Goal: Transaction & Acquisition: Subscribe to service/newsletter

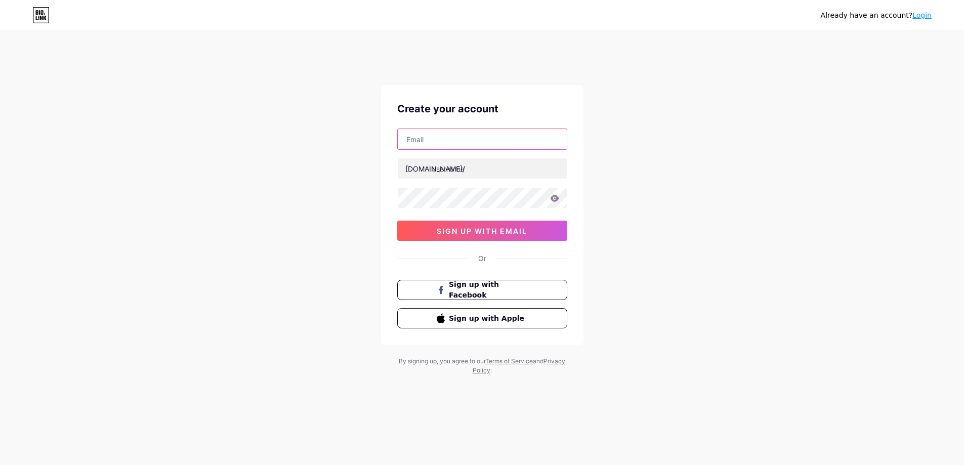
click at [437, 138] on input "text" at bounding box center [482, 139] width 169 height 20
paste input "[EMAIL_ADDRESS][DOMAIN_NAME]"
type input "[EMAIL_ADDRESS][DOMAIN_NAME]"
click at [481, 163] on input "text" at bounding box center [482, 168] width 169 height 20
paste input "lapboard"
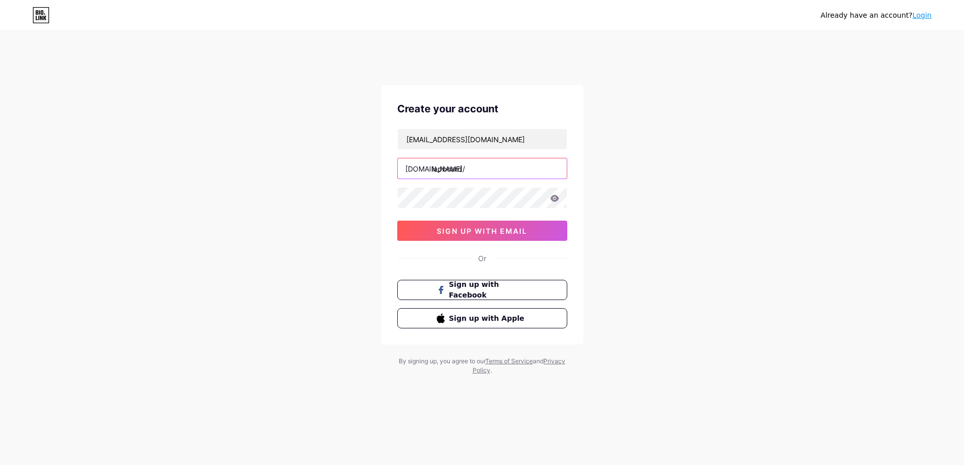
type input "lapboard"
click at [446, 169] on input "lapboard" at bounding box center [482, 168] width 169 height 20
click at [245, 81] on div "Already have an account? Login Create your account [EMAIL_ADDRESS][DOMAIN_NAME]…" at bounding box center [482, 213] width 964 height 387
click at [483, 227] on span "sign up with email" at bounding box center [482, 231] width 91 height 9
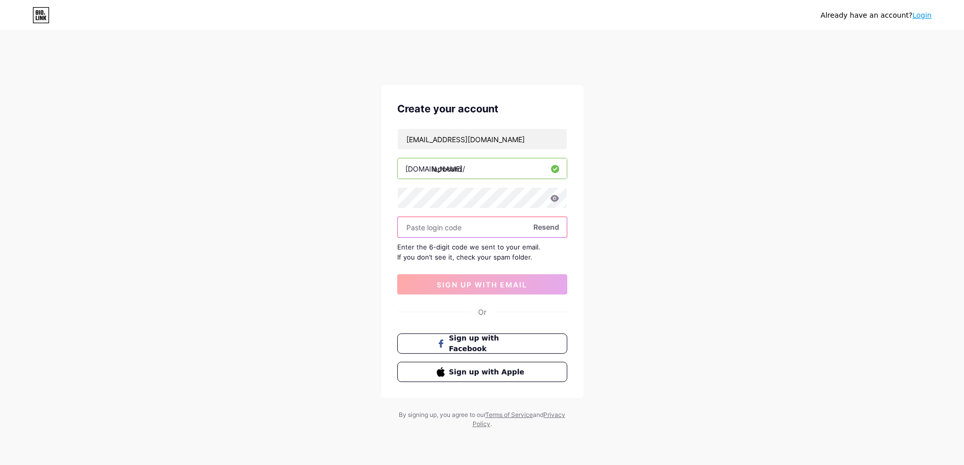
paste input "253656"
type input "253656"
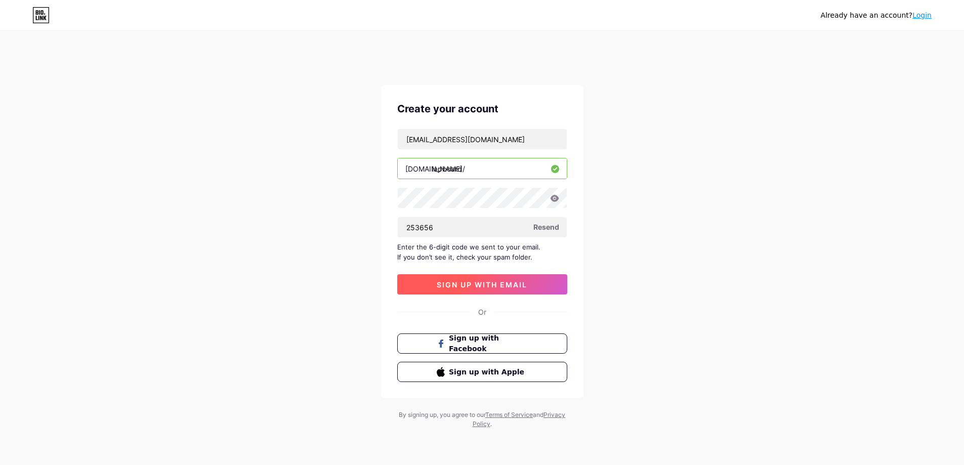
click at [459, 278] on button "sign up with email" at bounding box center [482, 284] width 170 height 20
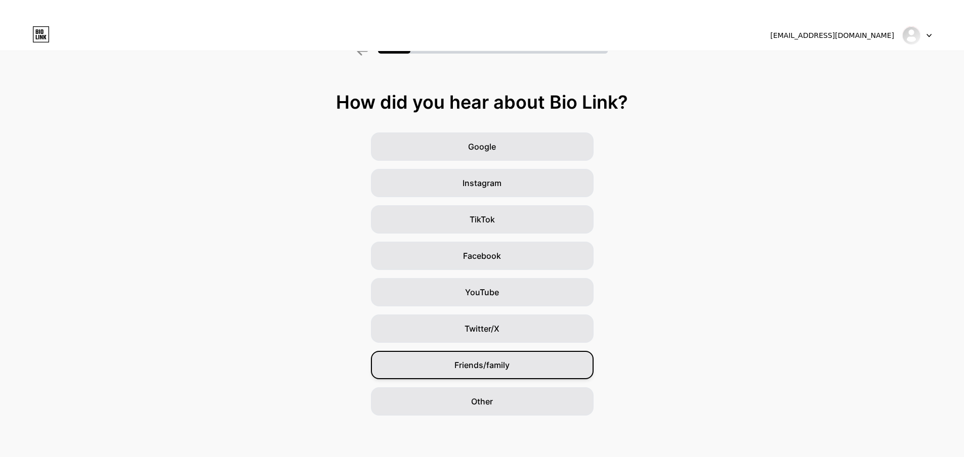
click at [480, 366] on span "Friends/family" at bounding box center [481, 365] width 55 height 12
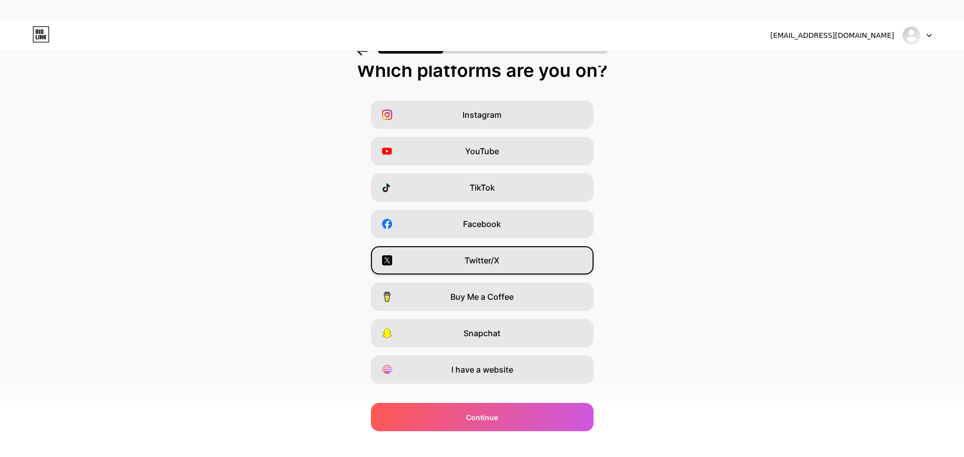
scroll to position [50, 0]
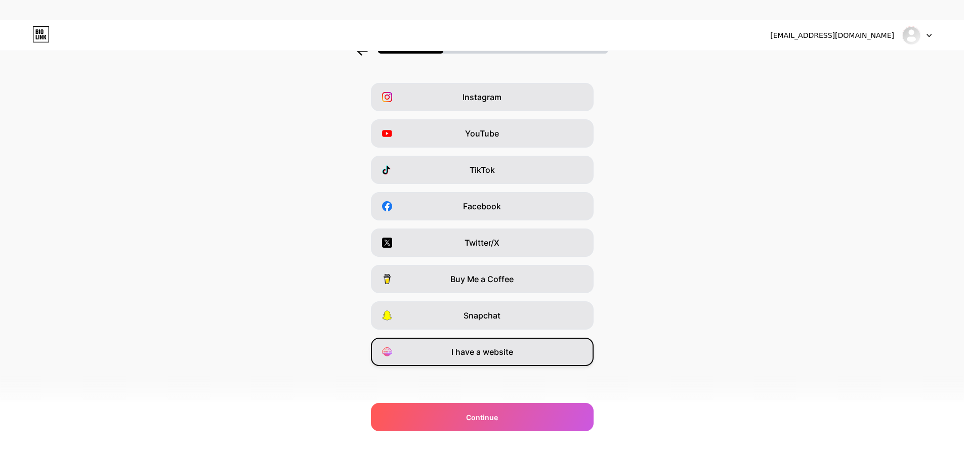
click at [481, 351] on span "I have a website" at bounding box center [482, 352] width 62 height 12
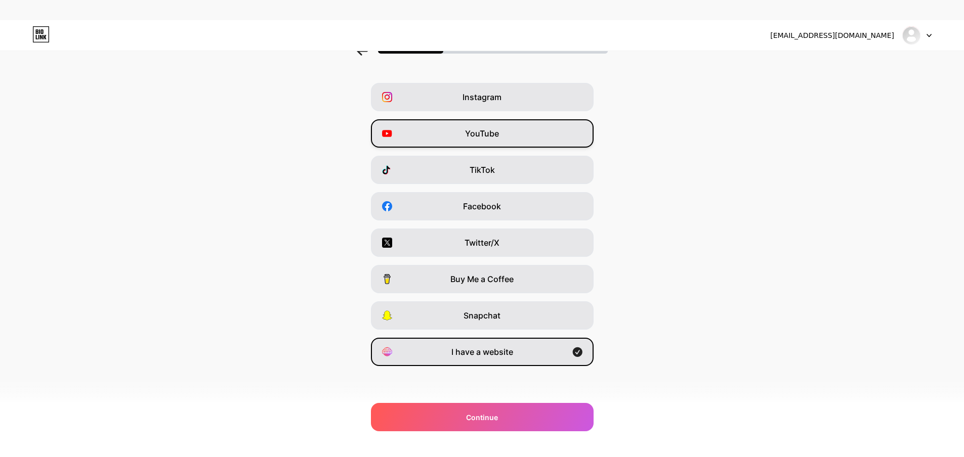
click at [489, 132] on span "YouTube" at bounding box center [482, 133] width 34 height 12
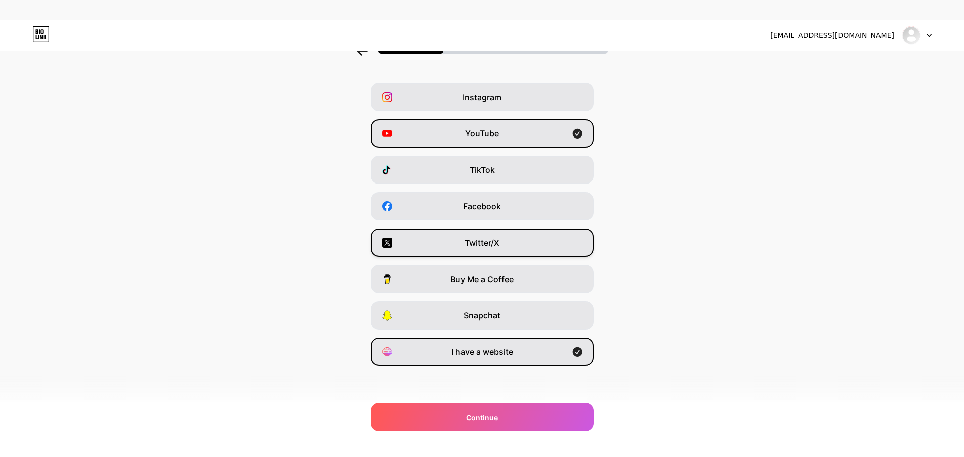
click at [475, 237] on span "Twitter/X" at bounding box center [481, 243] width 35 height 12
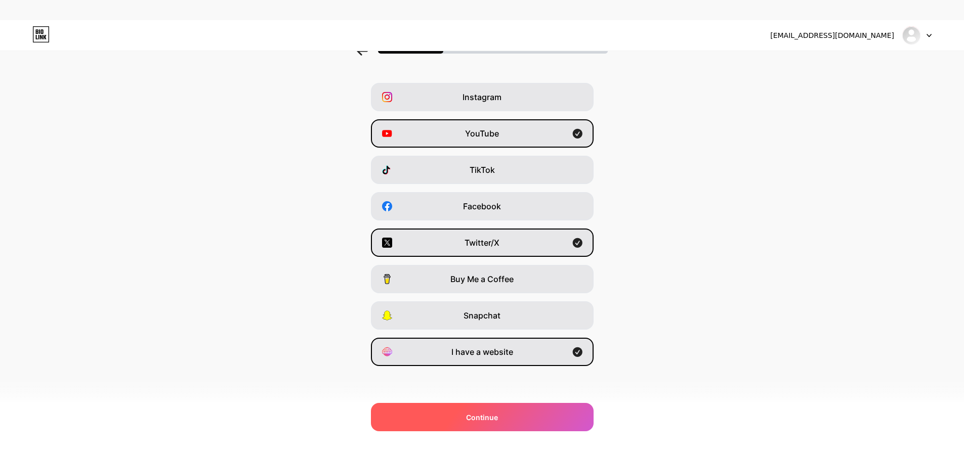
click at [491, 416] on span "Continue" at bounding box center [482, 417] width 32 height 11
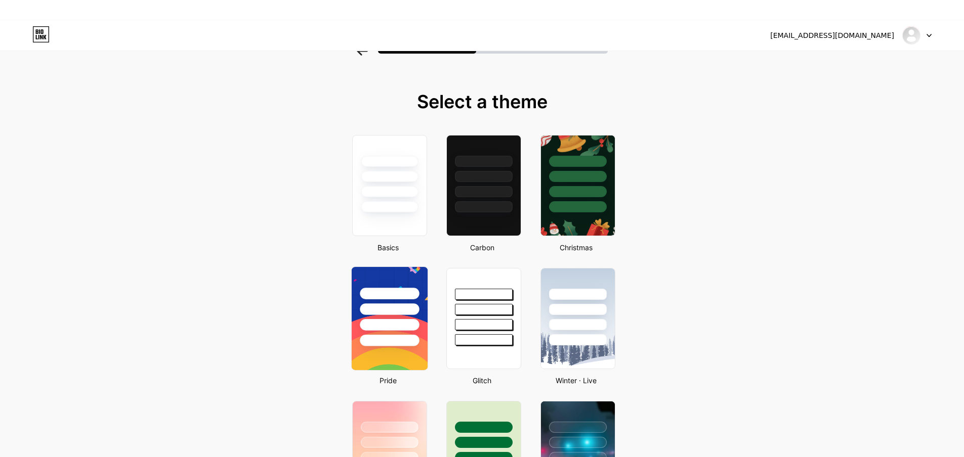
scroll to position [0, 0]
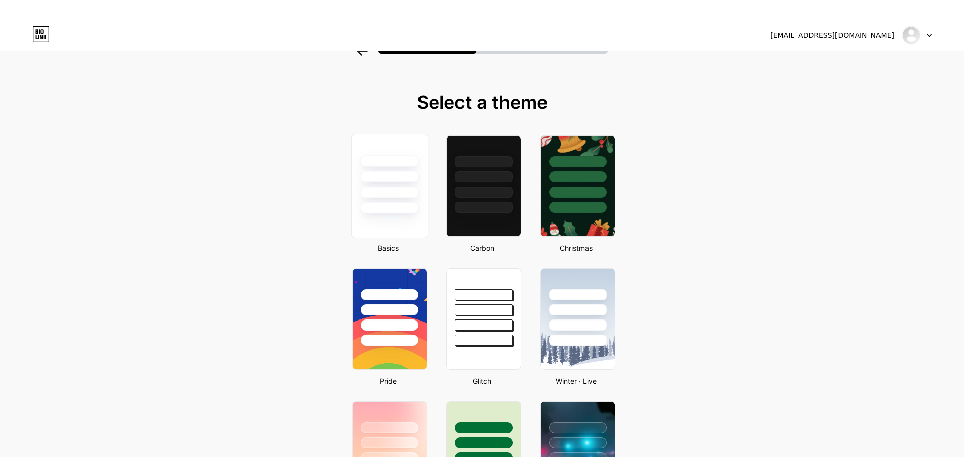
click at [416, 193] on div at bounding box center [389, 193] width 59 height 12
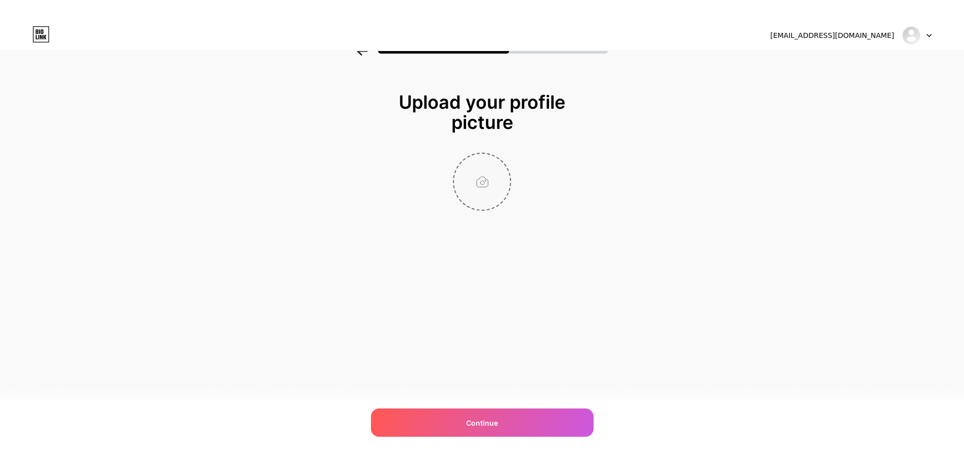
click at [503, 181] on input "file" at bounding box center [482, 182] width 56 height 56
type input "C:\fakepath\geometry-dash-1.png"
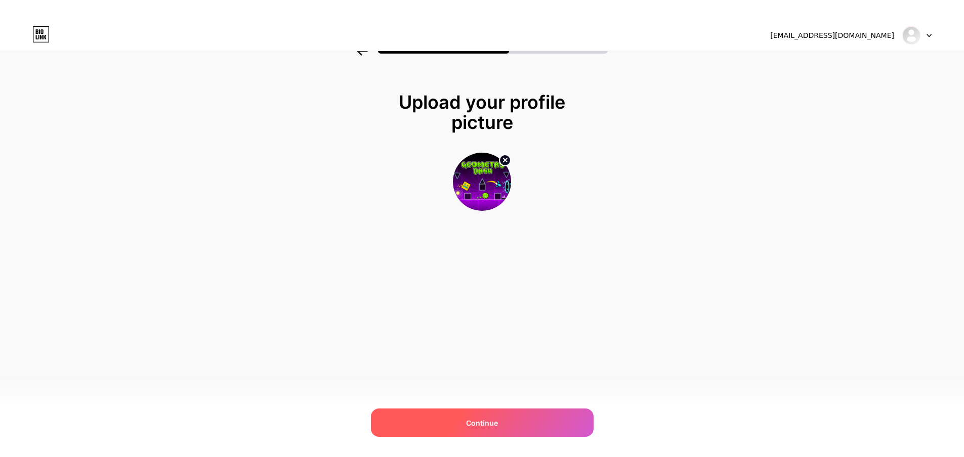
click at [483, 418] on span "Continue" at bounding box center [482, 423] width 32 height 11
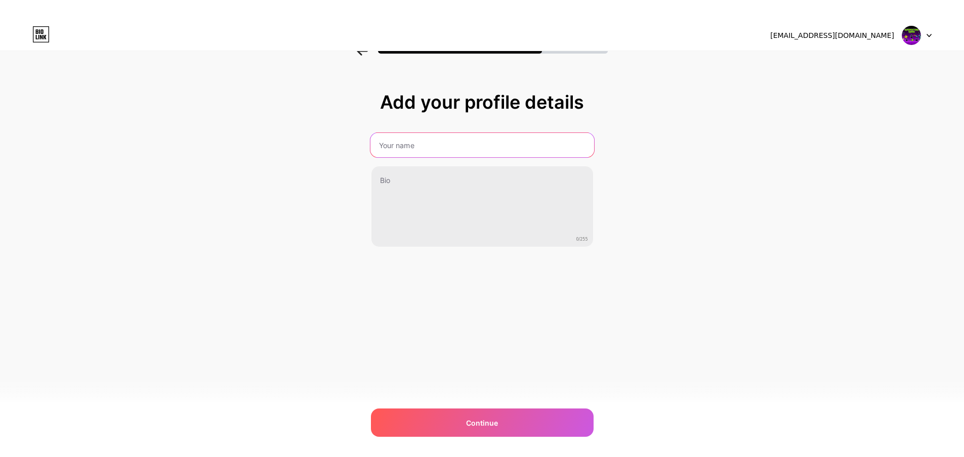
click at [480, 145] on input "text" at bounding box center [482, 145] width 224 height 24
type input "Geometry Dash"
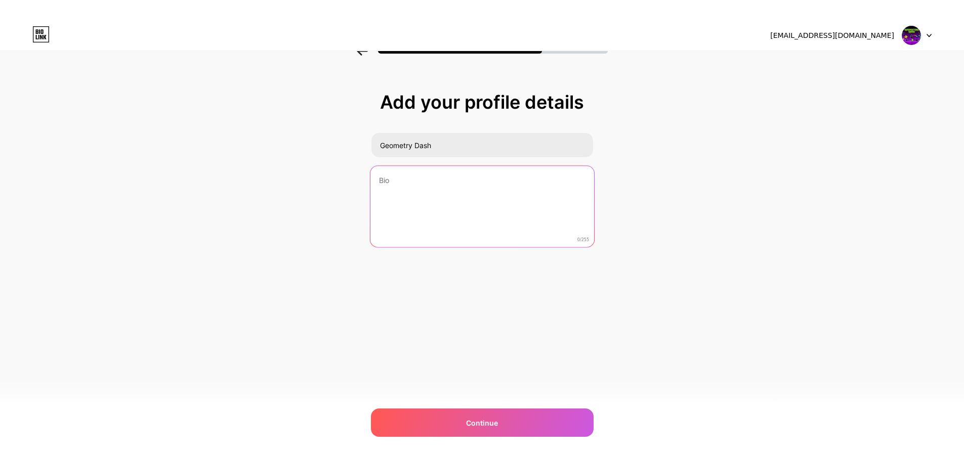
click at [461, 195] on textarea at bounding box center [482, 207] width 224 height 82
paste textarea "🎮 Geometry Dash Junkie | Timing is Life ⏱️ Jumping through spikes since [DATE] …"
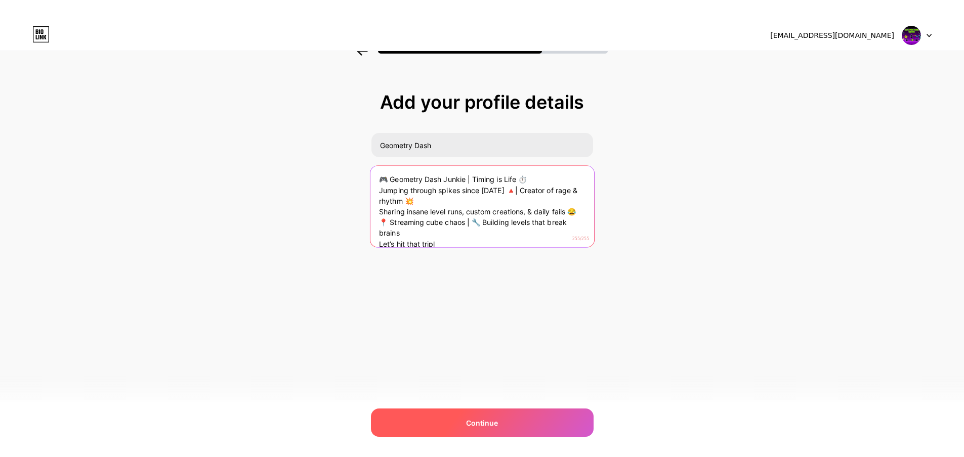
type textarea "🎮 Geometry Dash Junkie | Timing is Life ⏱️ Jumping through spikes since [DATE] …"
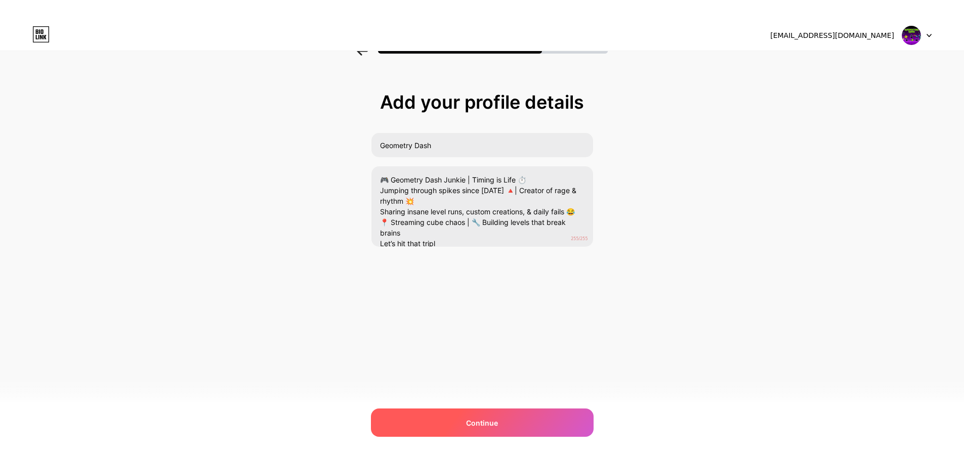
click at [488, 426] on span "Continue" at bounding box center [482, 423] width 32 height 11
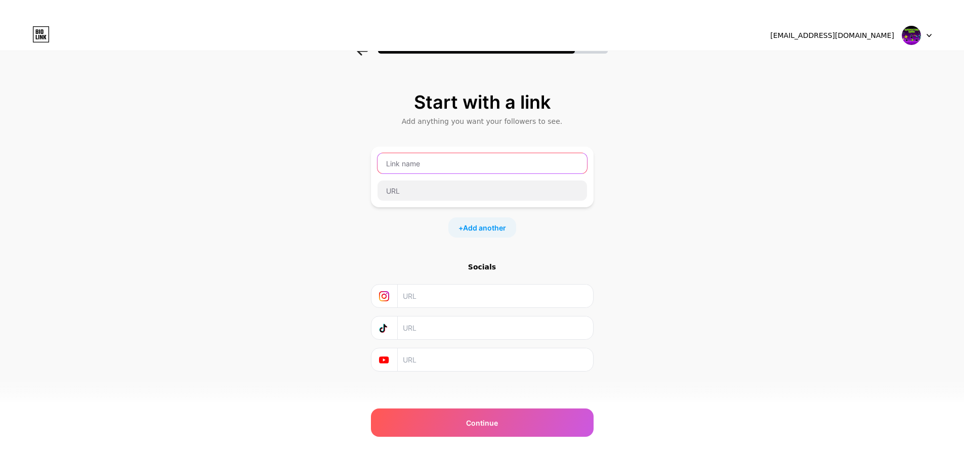
click at [487, 164] on input "text" at bounding box center [481, 163] width 209 height 20
type input "Geometry Dash"
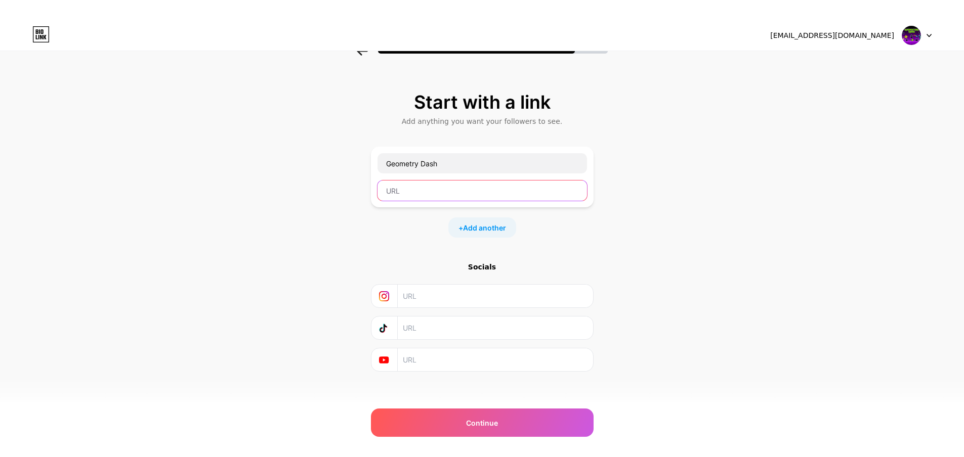
click at [441, 189] on input "text" at bounding box center [481, 191] width 209 height 20
paste input "[URL][DOMAIN_NAME]"
type input "[URL][DOMAIN_NAME]"
click at [424, 296] on input "text" at bounding box center [495, 296] width 184 height 23
click at [430, 329] on input "text" at bounding box center [495, 328] width 184 height 23
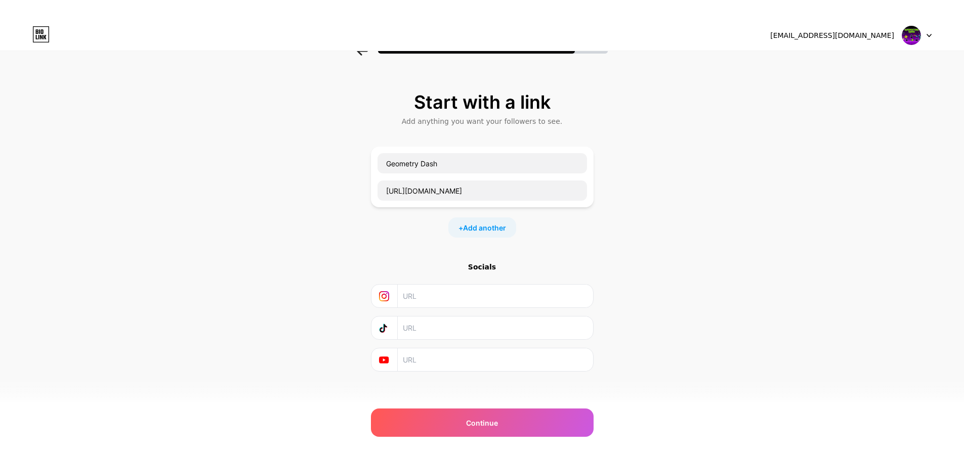
scroll to position [28, 0]
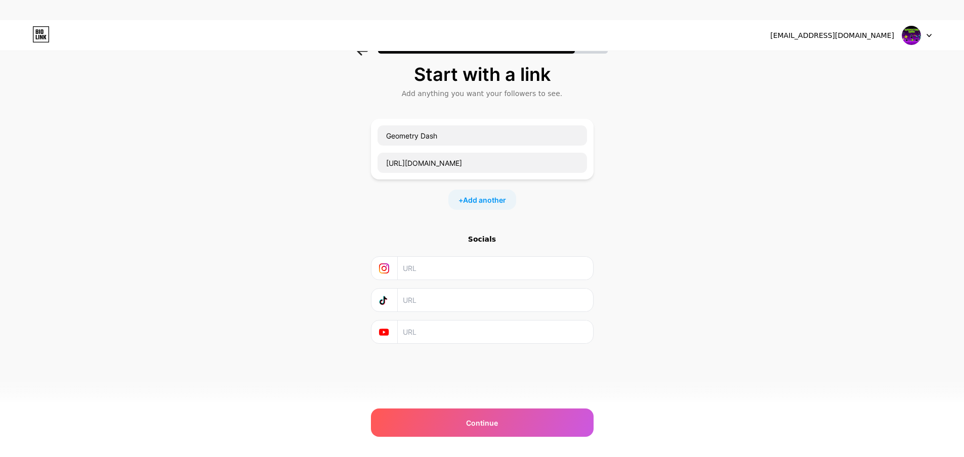
click at [424, 329] on input "text" at bounding box center [495, 332] width 184 height 23
paste input "[URL][DOMAIN_NAME]"
type input "[URL][DOMAIN_NAME]"
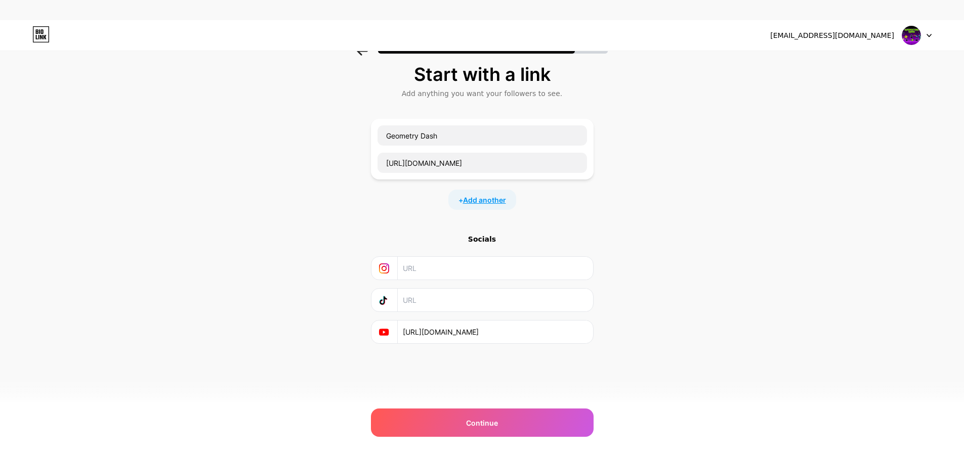
click at [490, 202] on span "Add another" at bounding box center [484, 200] width 43 height 11
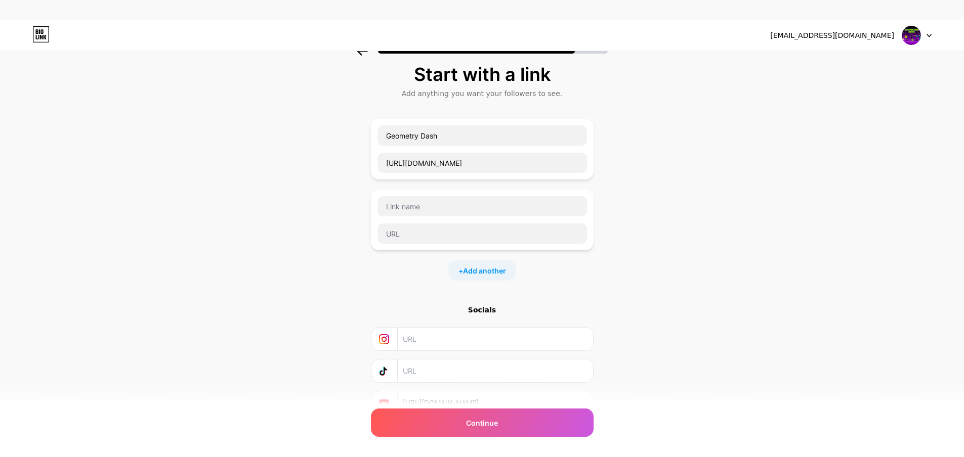
scroll to position [76, 0]
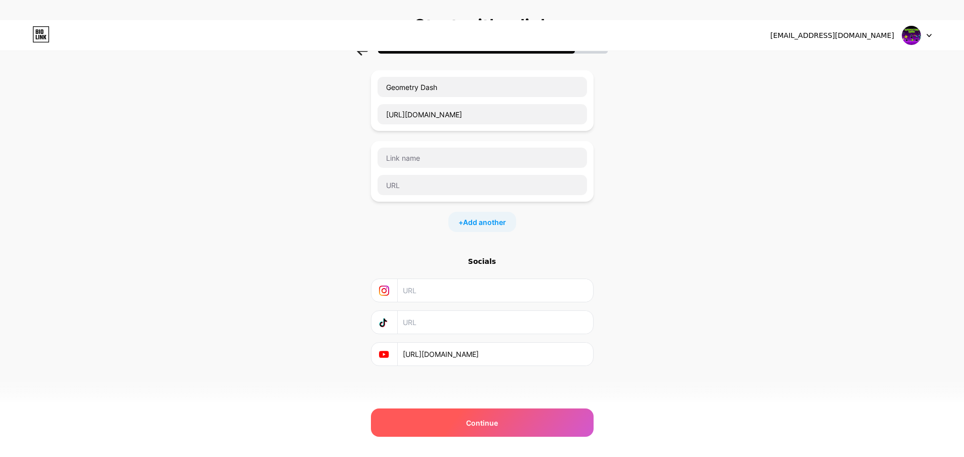
click at [494, 424] on span "Continue" at bounding box center [482, 423] width 32 height 11
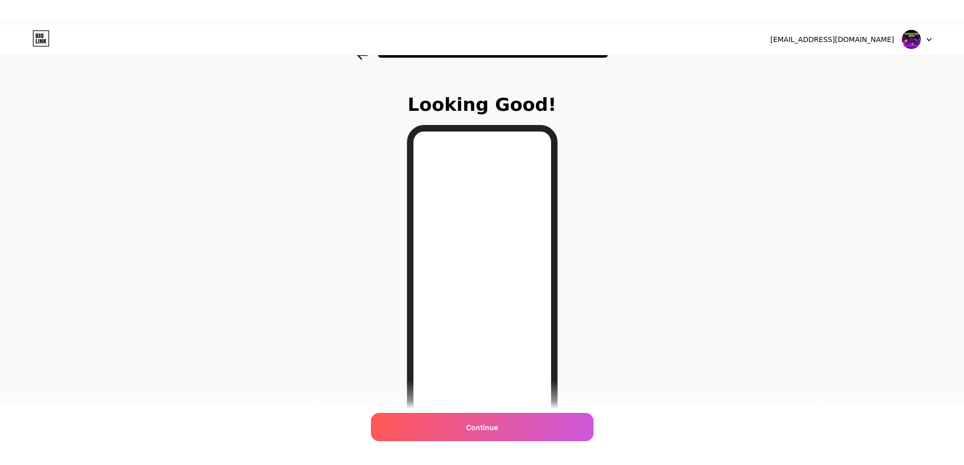
scroll to position [0, 0]
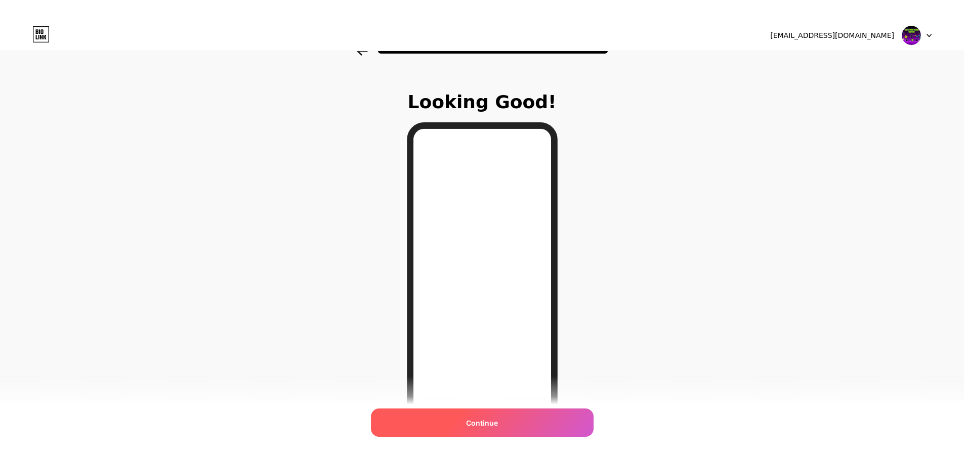
click at [483, 419] on span "Continue" at bounding box center [482, 423] width 32 height 11
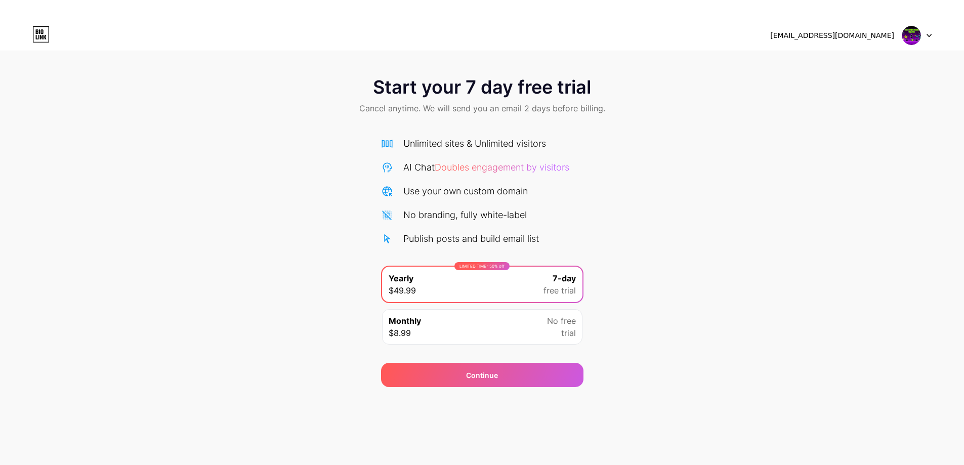
click at [916, 33] on img at bounding box center [911, 35] width 19 height 19
drag, startPoint x: 632, startPoint y: 50, endPoint x: 611, endPoint y: 51, distance: 21.3
click at [631, 51] on div "[EMAIL_ADDRESS][DOMAIN_NAME] Logout" at bounding box center [482, 35] width 964 height 31
click at [420, 186] on div "Use your own custom domain" at bounding box center [465, 191] width 124 height 14
click at [429, 125] on div "Start your 7 day free trial Cancel anytime. We will send you an email 2 days be…" at bounding box center [482, 97] width 964 height 60
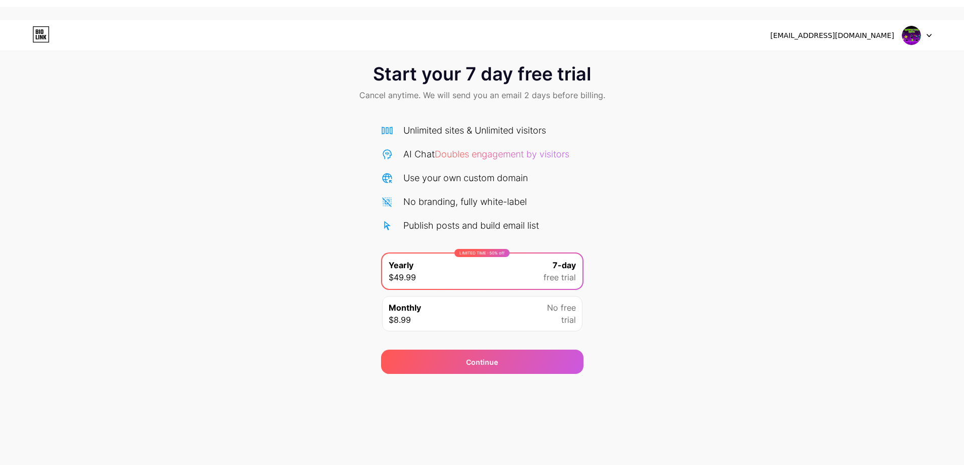
scroll to position [20, 0]
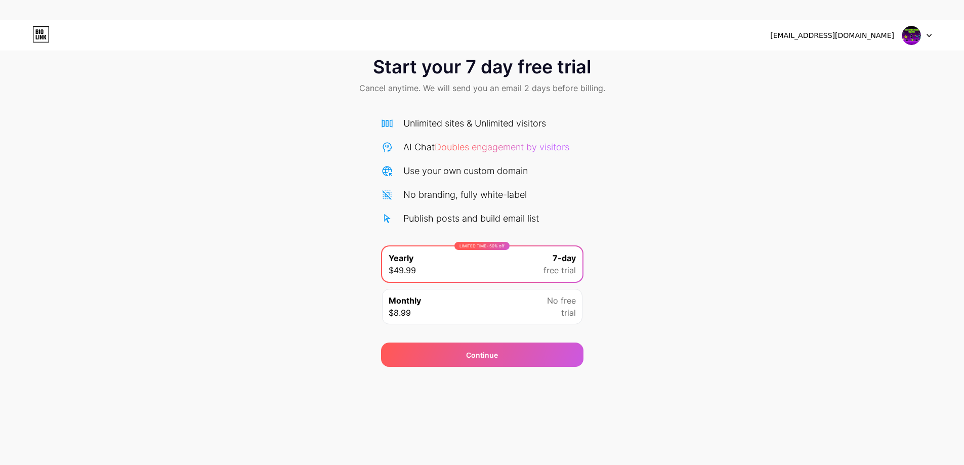
click at [762, 388] on div "[EMAIL_ADDRESS][DOMAIN_NAME] Logout Link Copied Start your 7 day free trial Can…" at bounding box center [482, 232] width 964 height 465
click at [568, 306] on span "No free" at bounding box center [561, 300] width 29 height 12
click at [648, 269] on div "Start your 7 day free trial Cancel anytime. We will send you an email 2 days be…" at bounding box center [482, 207] width 964 height 320
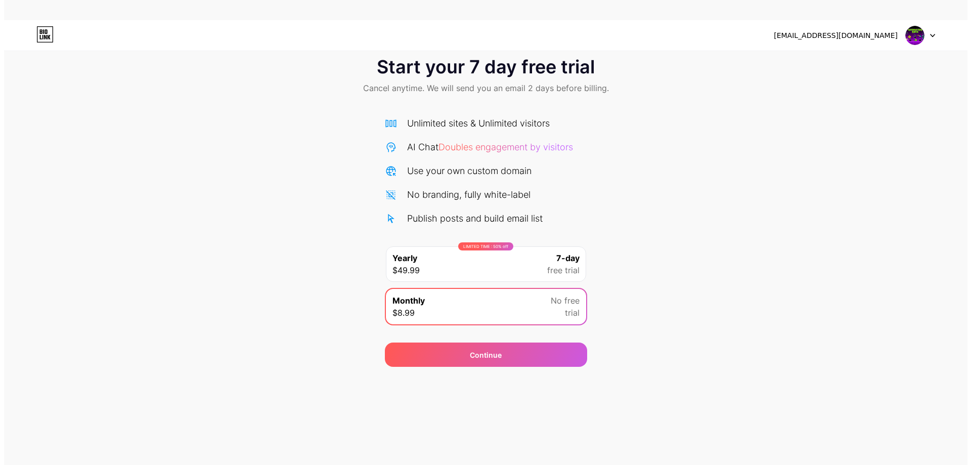
scroll to position [0, 0]
click at [799, 122] on div "Start your 7 day free trial Cancel anytime. We will send you an email 2 days be…" at bounding box center [485, 207] width 971 height 320
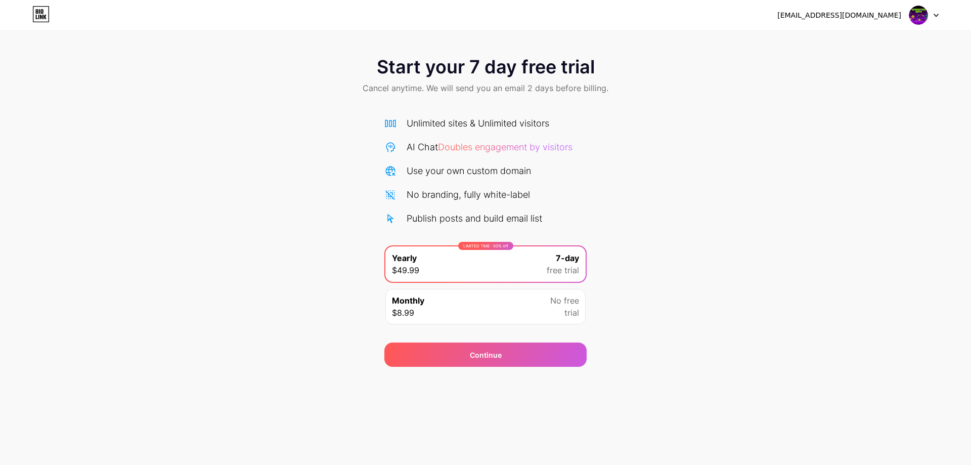
click at [525, 68] on span "Start your 7 day free trial" at bounding box center [486, 67] width 218 height 20
click at [876, 17] on div "[EMAIL_ADDRESS][DOMAIN_NAME]" at bounding box center [840, 15] width 124 height 11
click at [849, 16] on div "[EMAIL_ADDRESS][DOMAIN_NAME]" at bounding box center [840, 15] width 124 height 11
click at [43, 13] on icon at bounding box center [41, 11] width 3 height 5
